Goal: Task Accomplishment & Management: Use online tool/utility

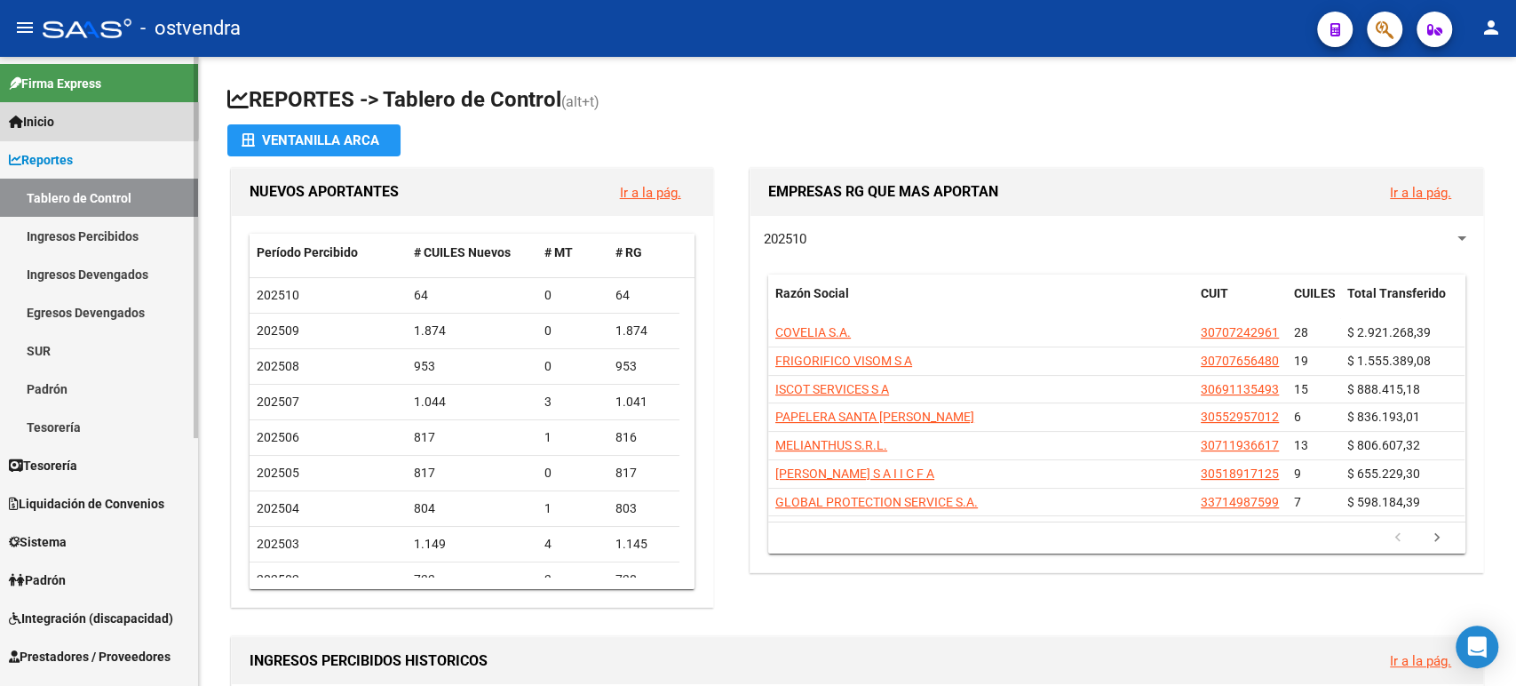
click at [92, 118] on link "Inicio" at bounding box center [99, 121] width 198 height 38
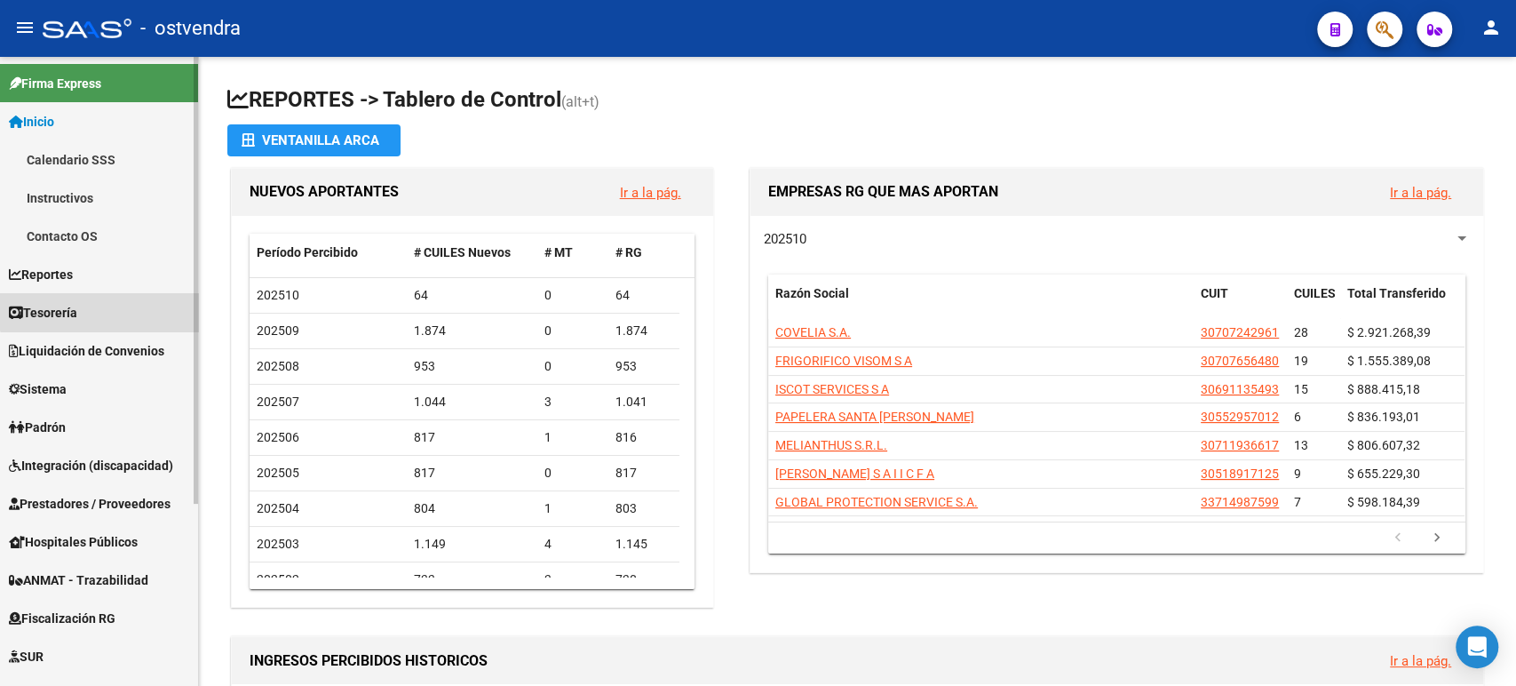
click at [131, 300] on link "Tesorería" at bounding box center [99, 312] width 198 height 38
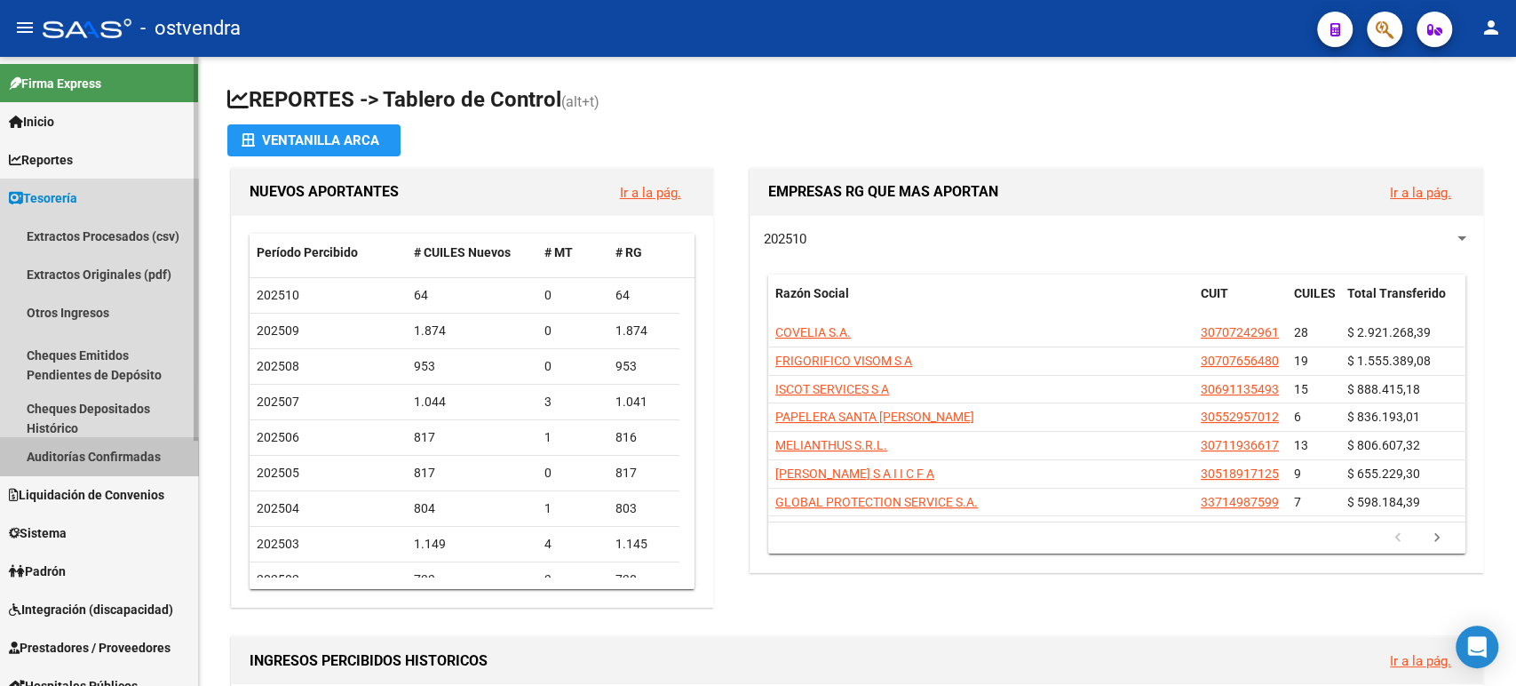
click at [100, 450] on link "Auditorías Confirmadas" at bounding box center [99, 456] width 198 height 38
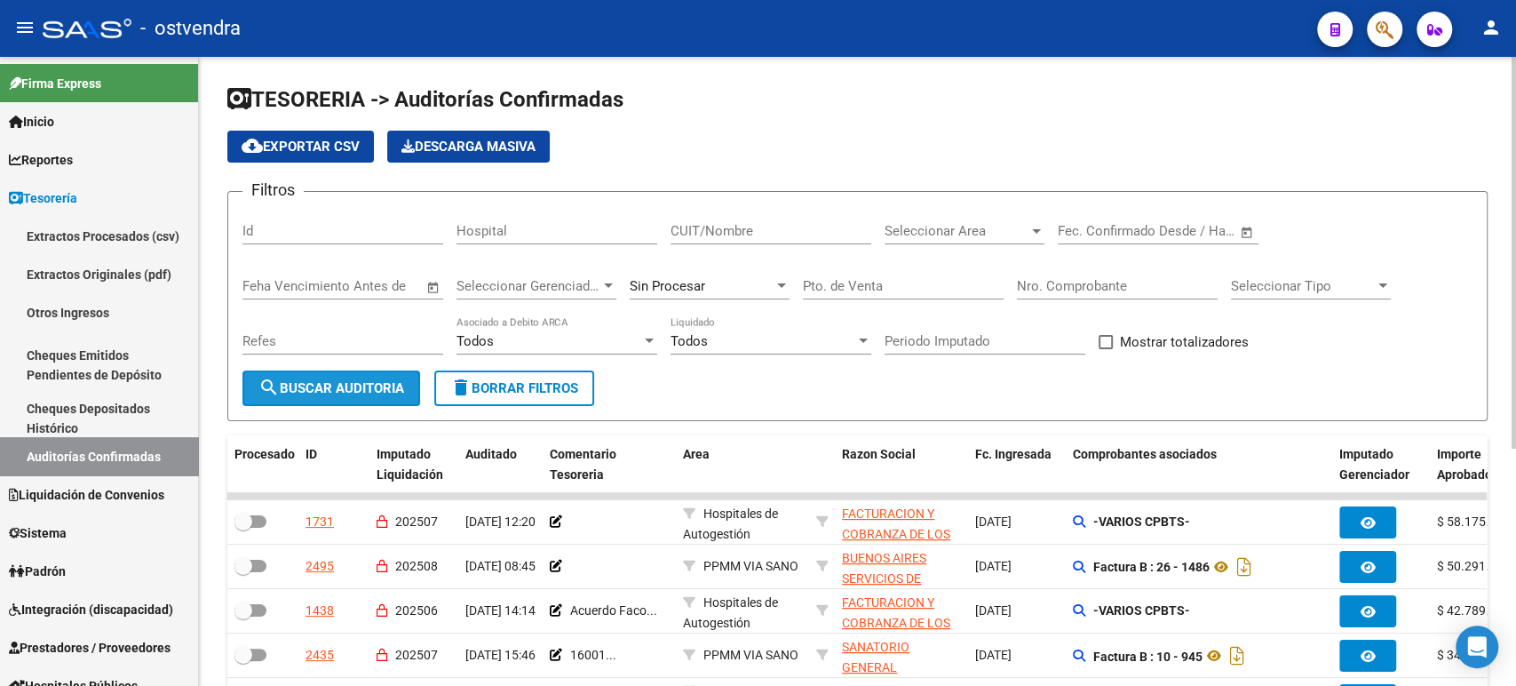
click at [341, 393] on span "search Buscar Auditoria" at bounding box center [332, 388] width 146 height 16
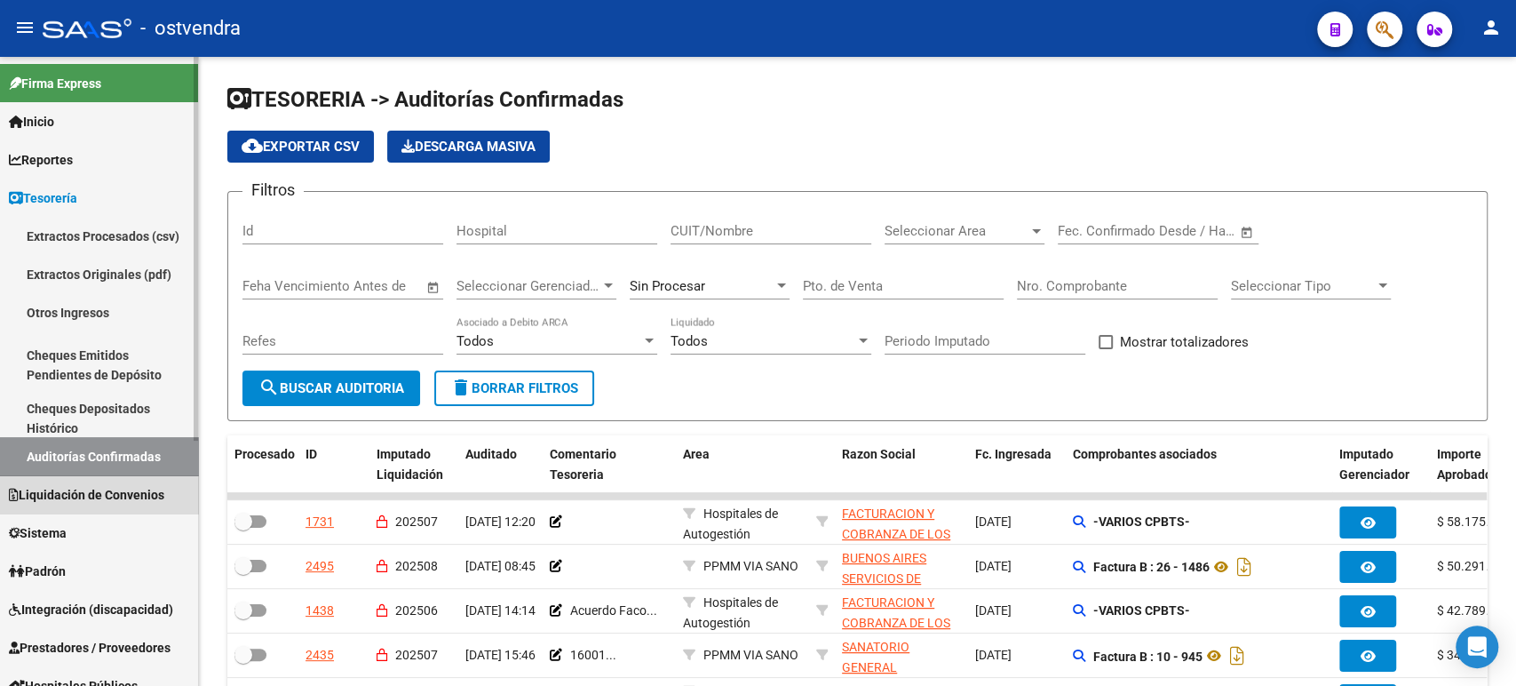
click at [98, 500] on span "Liquidación de Convenios" at bounding box center [86, 495] width 155 height 20
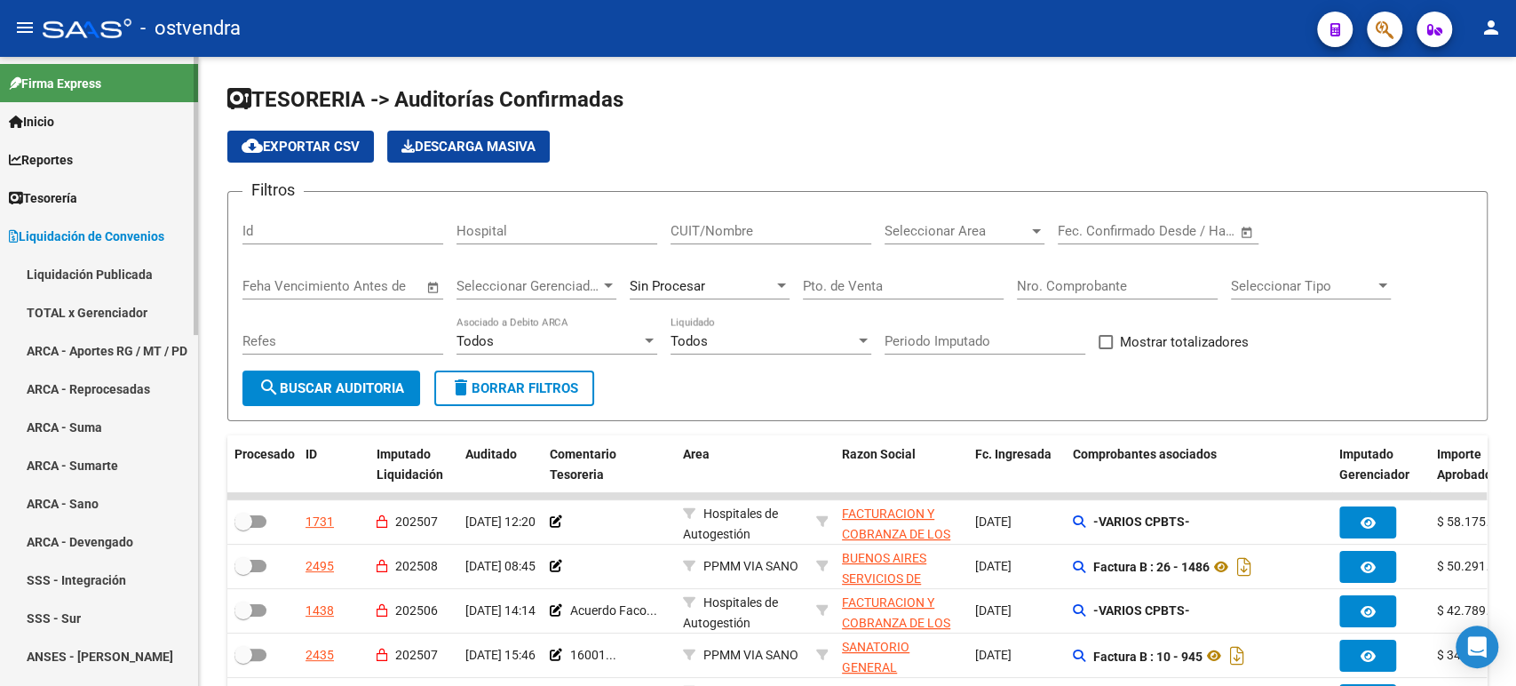
click at [101, 306] on link "TOTAL x Gerenciador" at bounding box center [99, 312] width 198 height 38
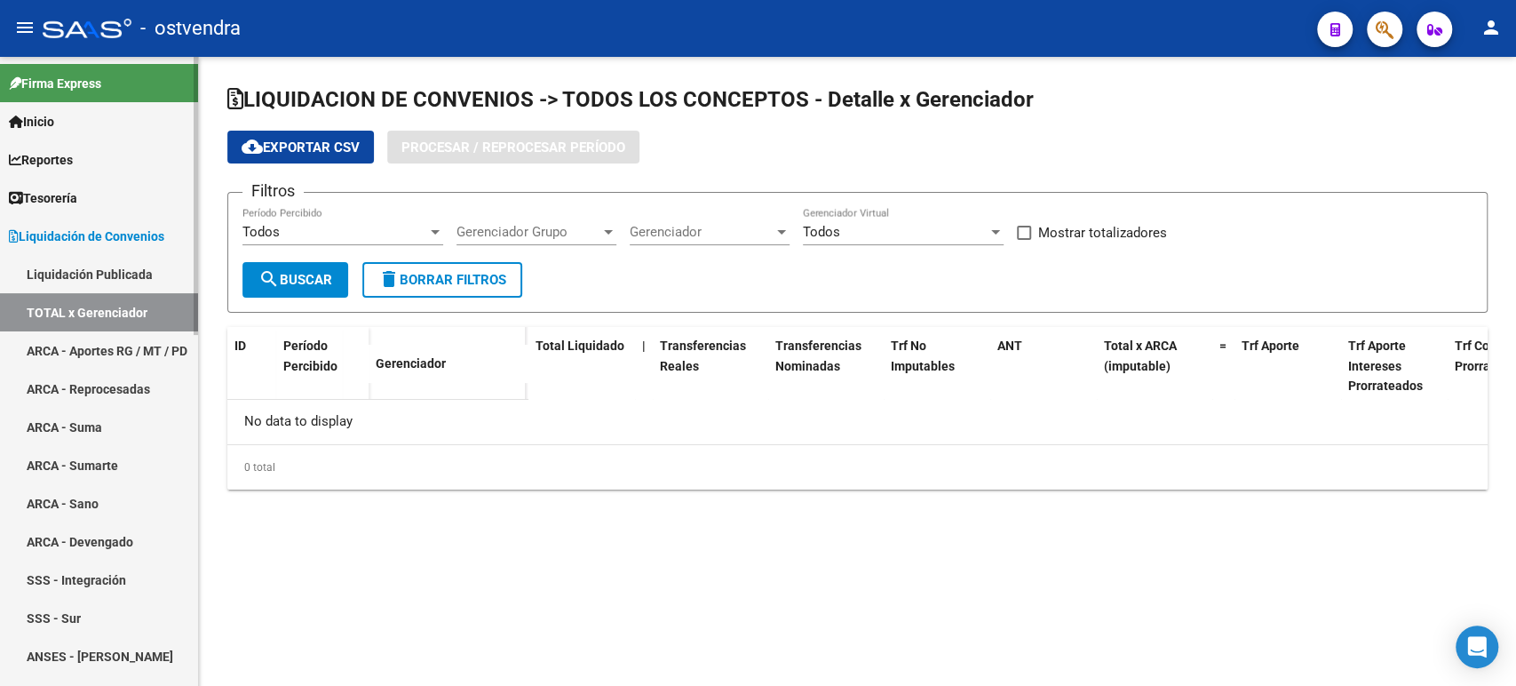
checkbox input "true"
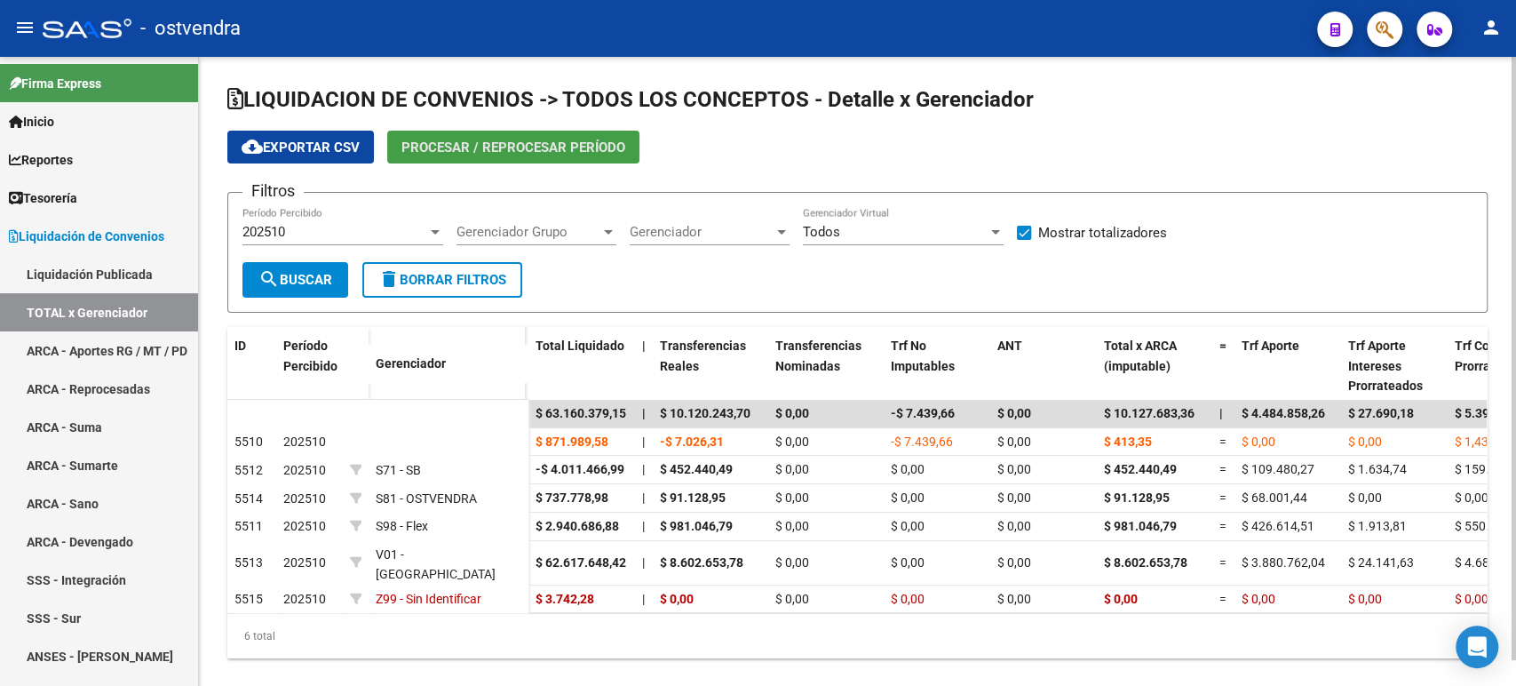
click at [464, 147] on span "Procesar / Reprocesar período" at bounding box center [514, 147] width 224 height 16
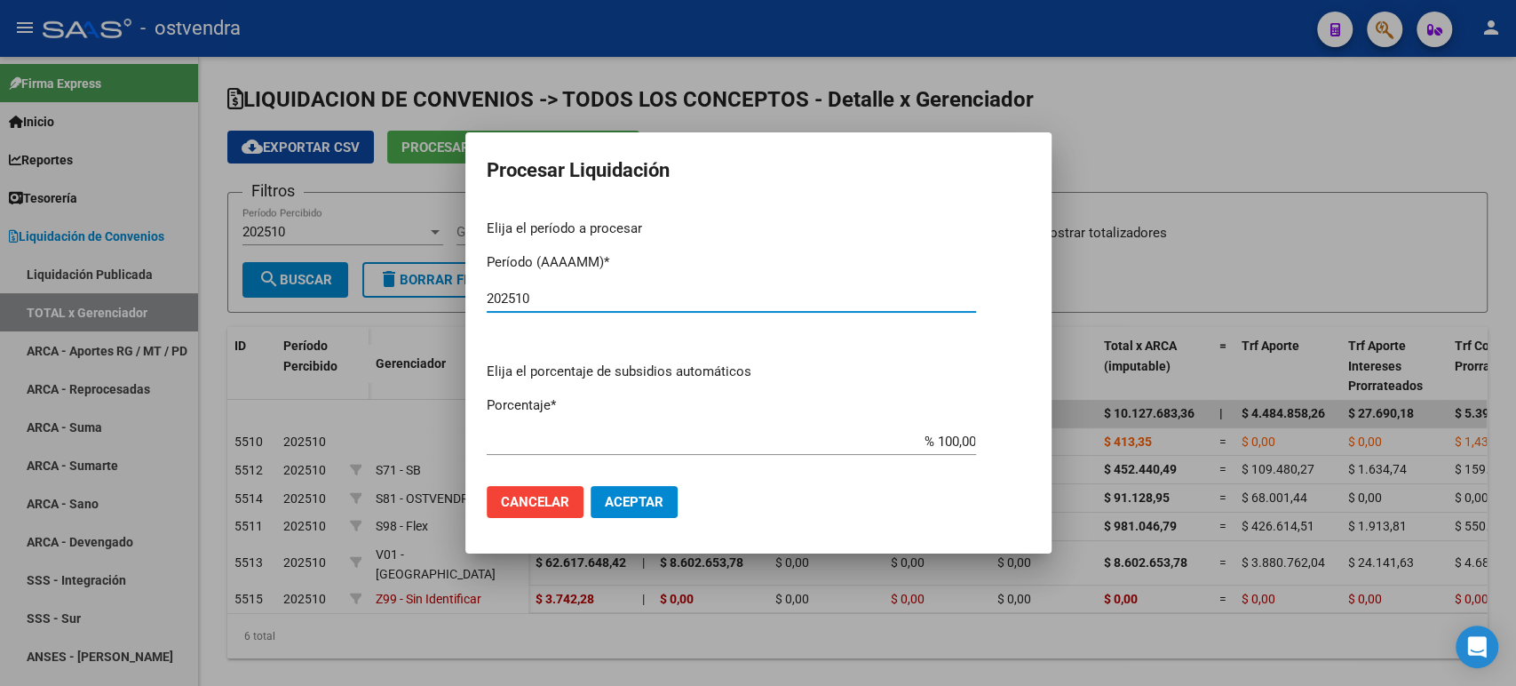
type input "202510"
click at [649, 502] on span "Aceptar" at bounding box center [634, 502] width 59 height 16
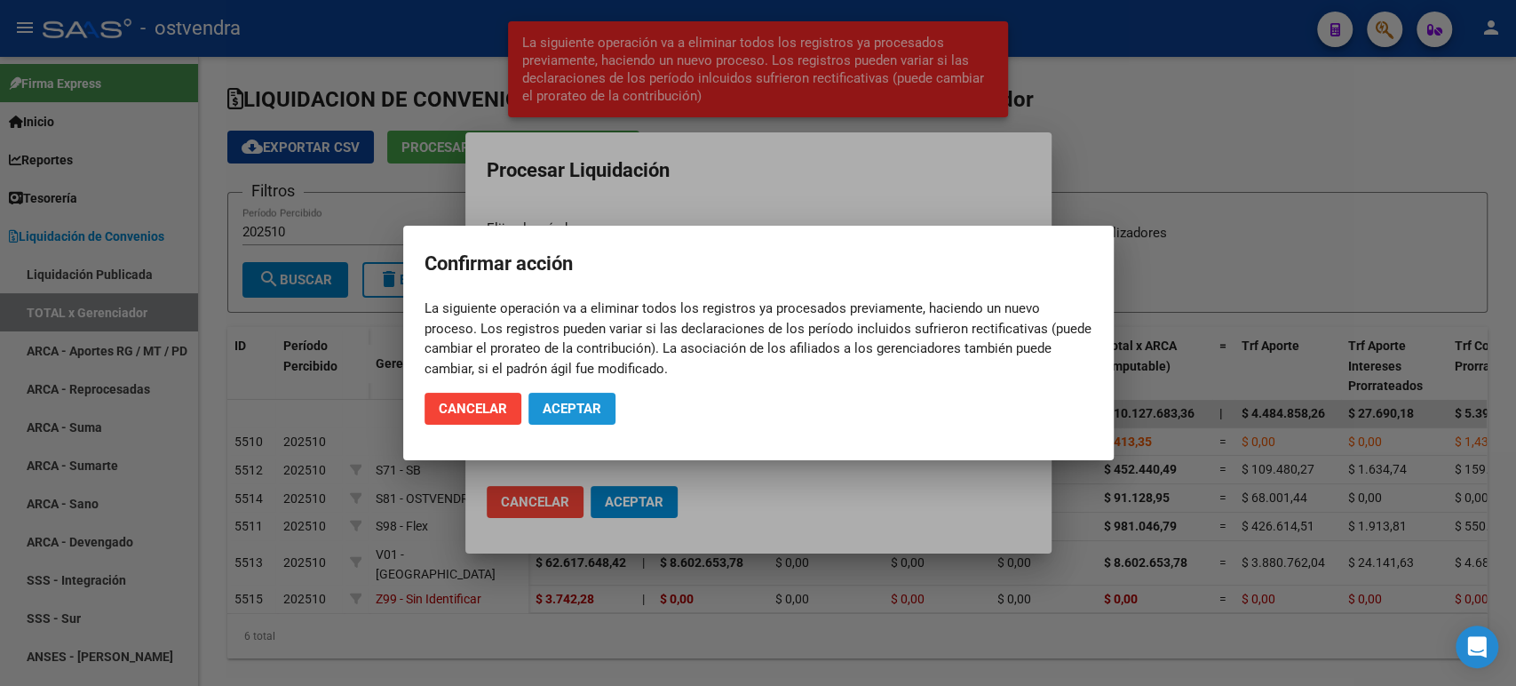
click at [596, 396] on button "Aceptar" at bounding box center [572, 409] width 87 height 32
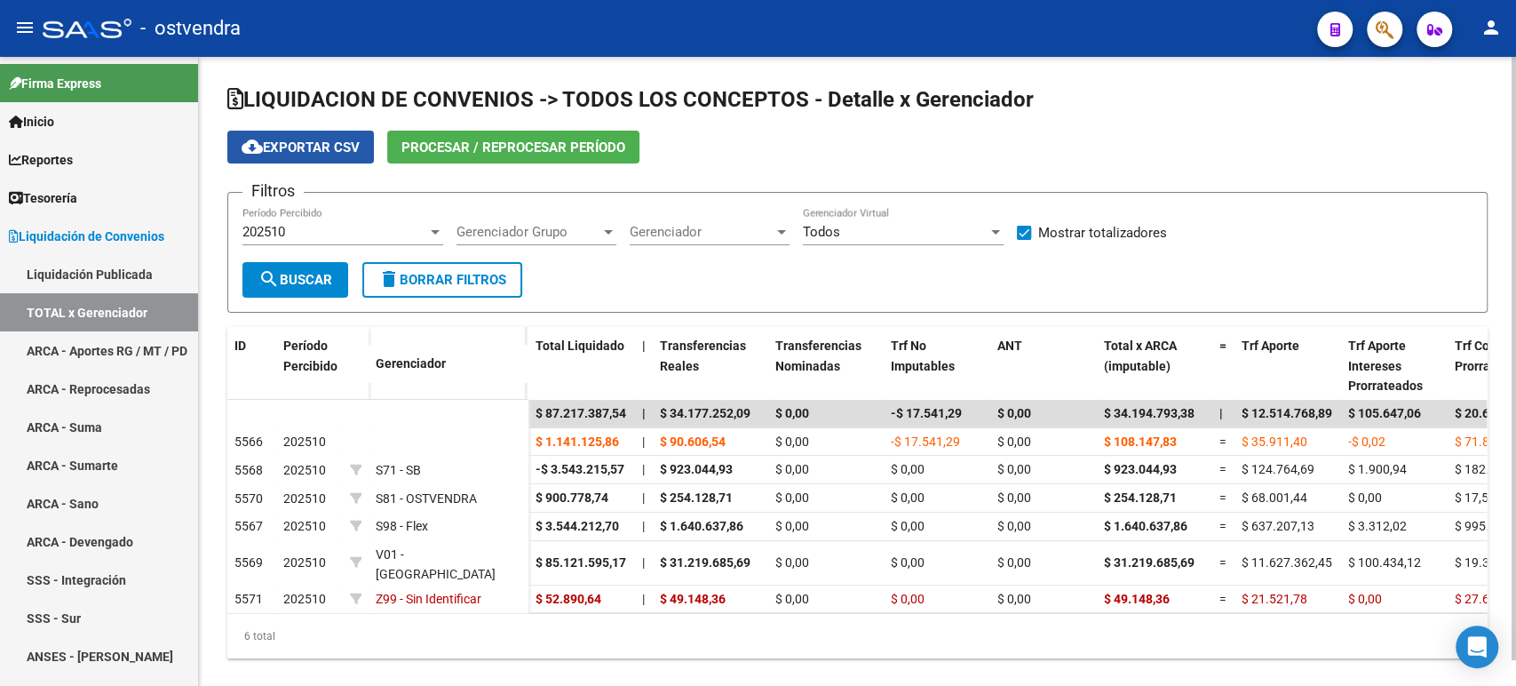
click at [334, 159] on button "cloud_download Exportar CSV" at bounding box center [300, 147] width 147 height 33
